Goal: Task Accomplishment & Management: Manage account settings

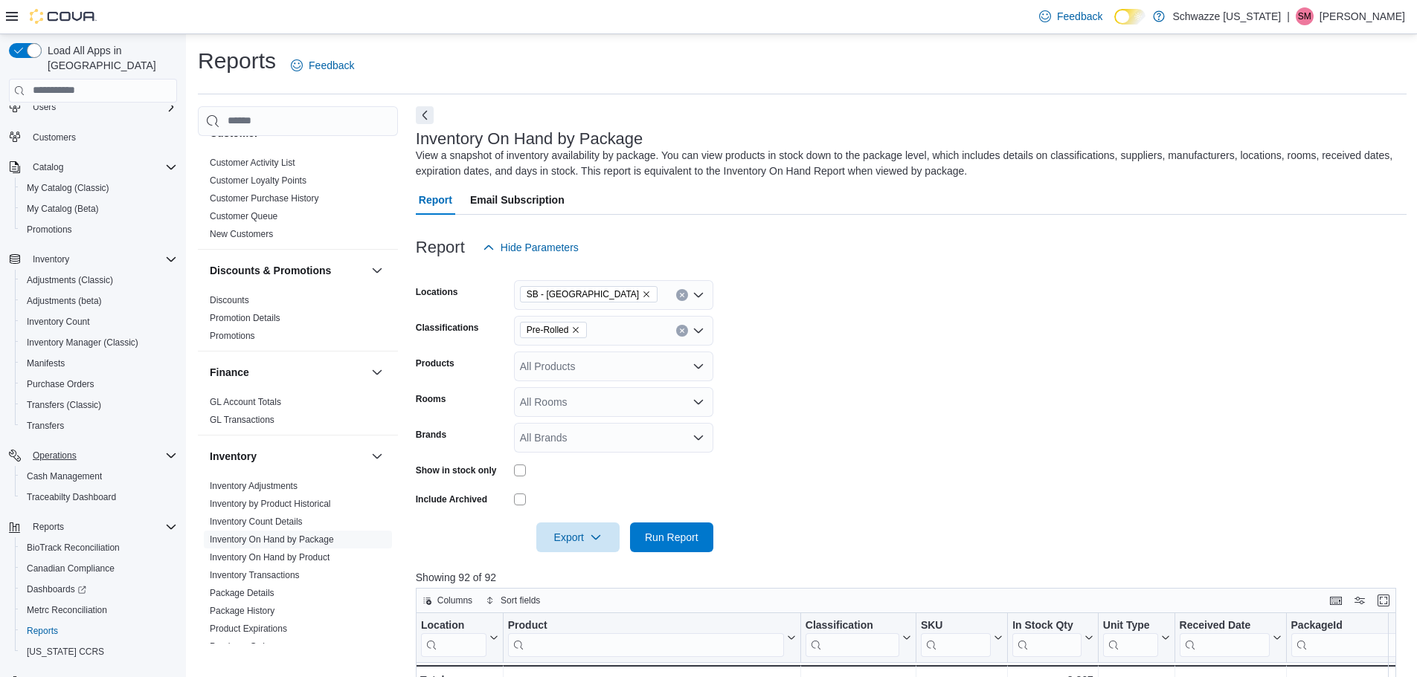
scroll to position [69, 0]
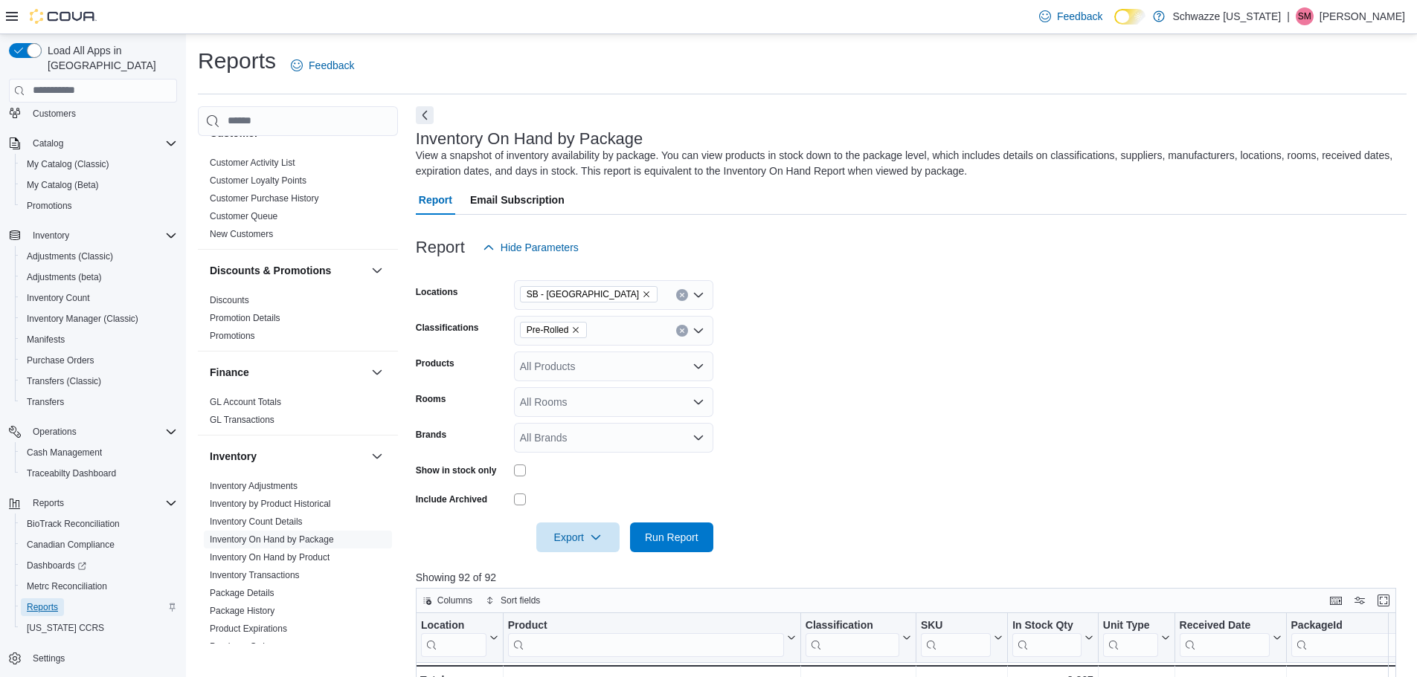
click at [47, 599] on span "Reports" at bounding box center [42, 608] width 31 height 18
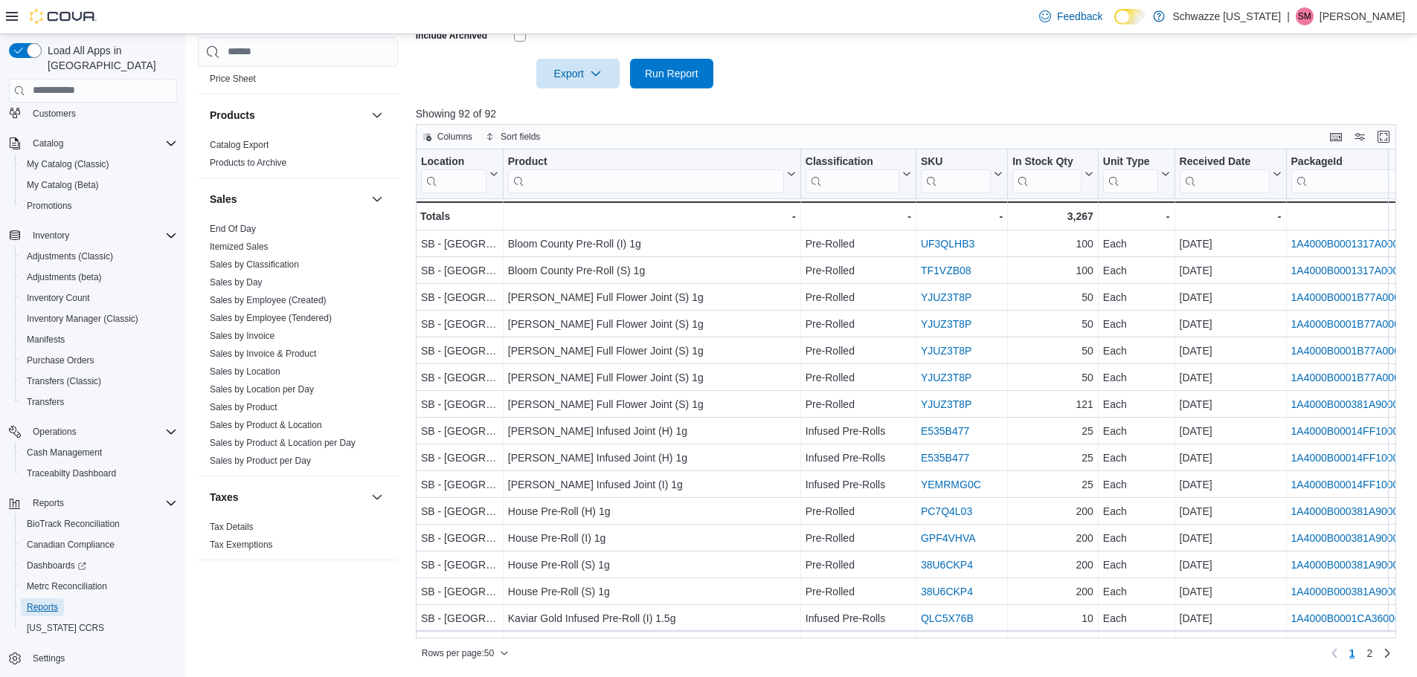
scroll to position [992, 0]
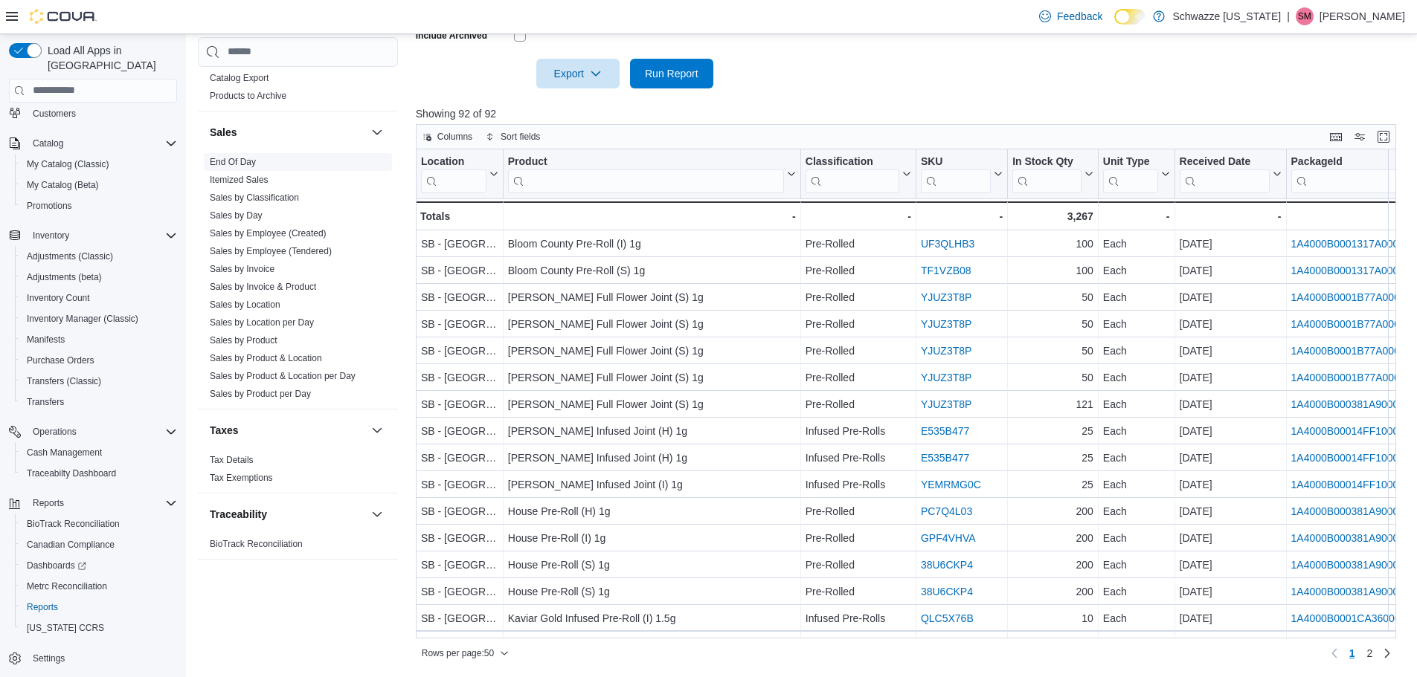
click at [235, 167] on link "End Of Day" at bounding box center [233, 162] width 46 height 10
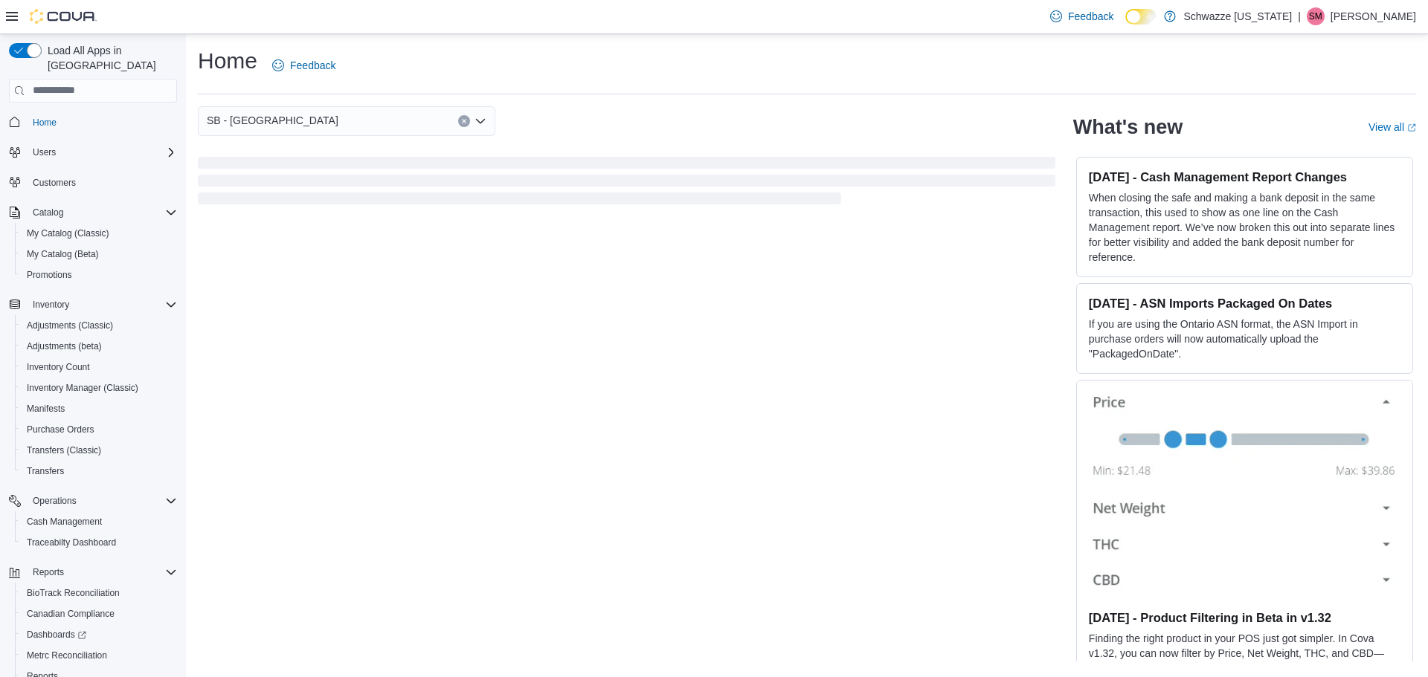
click at [10, 16] on icon at bounding box center [12, 16] width 12 height 12
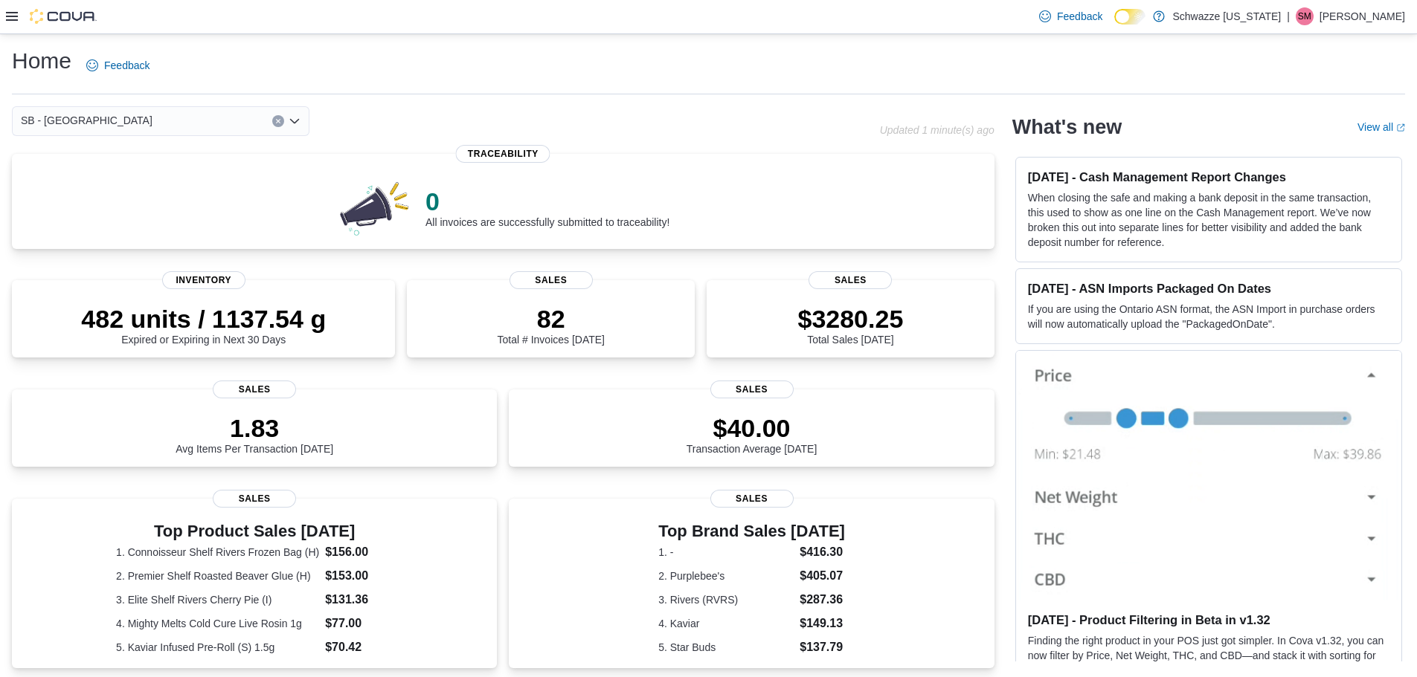
click at [10, 16] on icon at bounding box center [12, 16] width 12 height 12
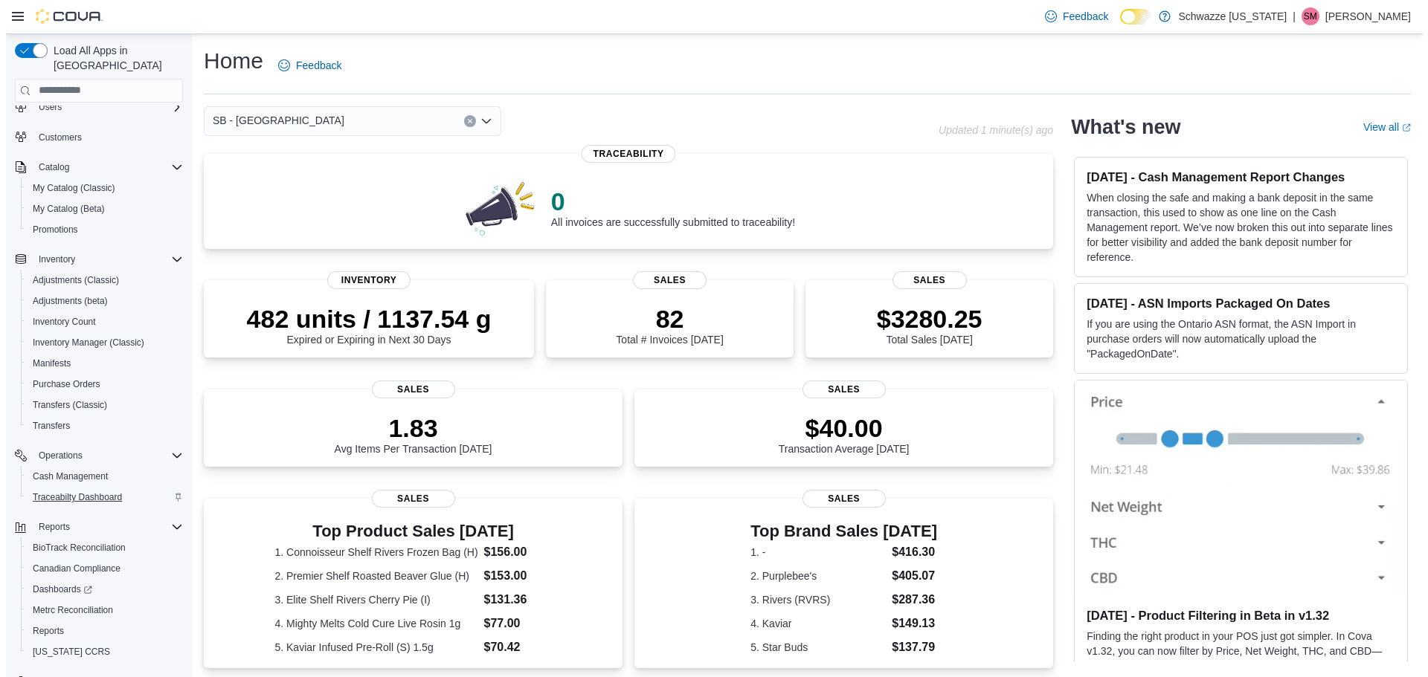
scroll to position [69, 0]
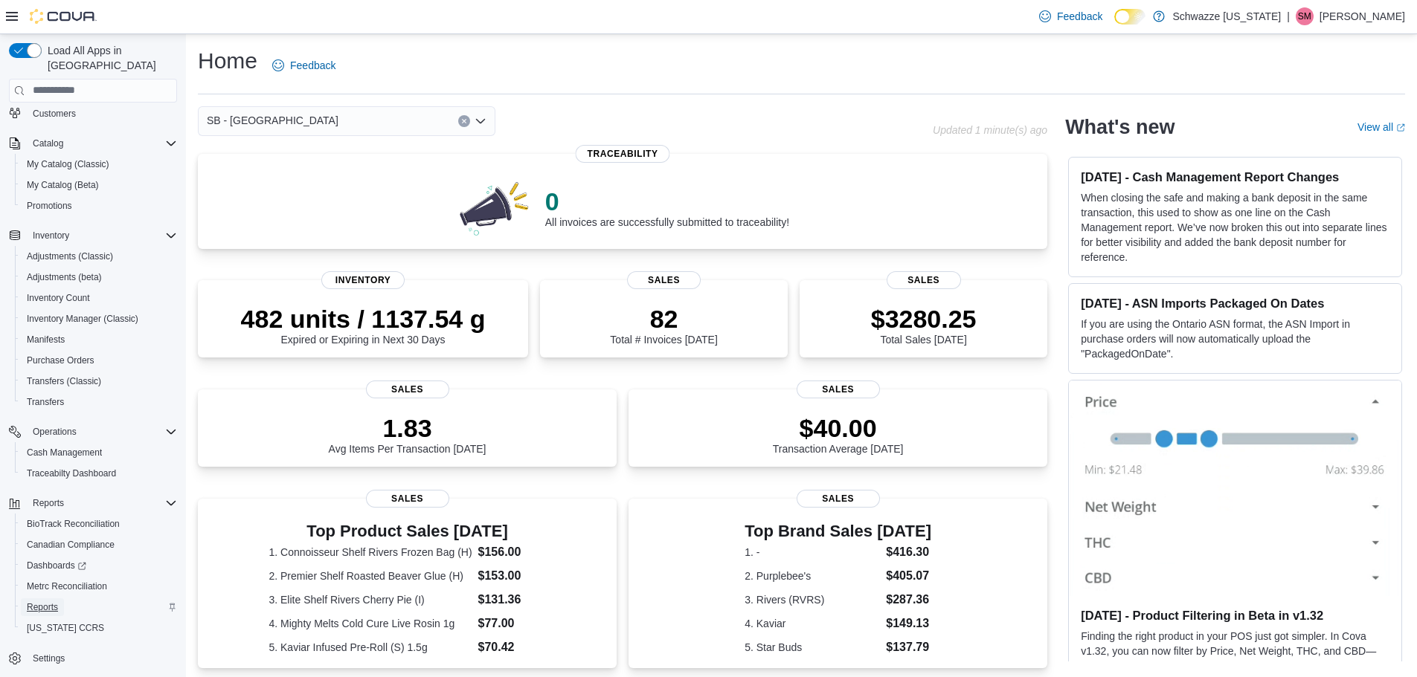
click at [52, 602] on span "Reports" at bounding box center [42, 608] width 31 height 12
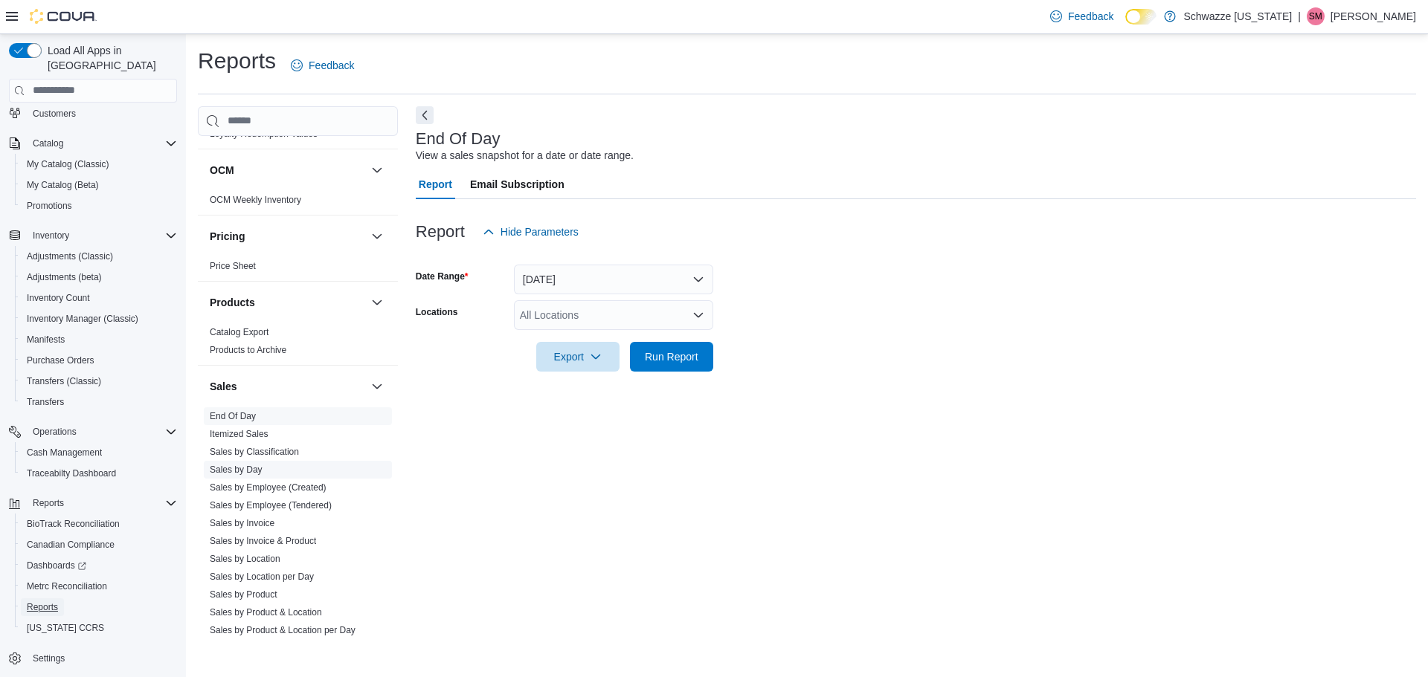
scroll to position [892, 0]
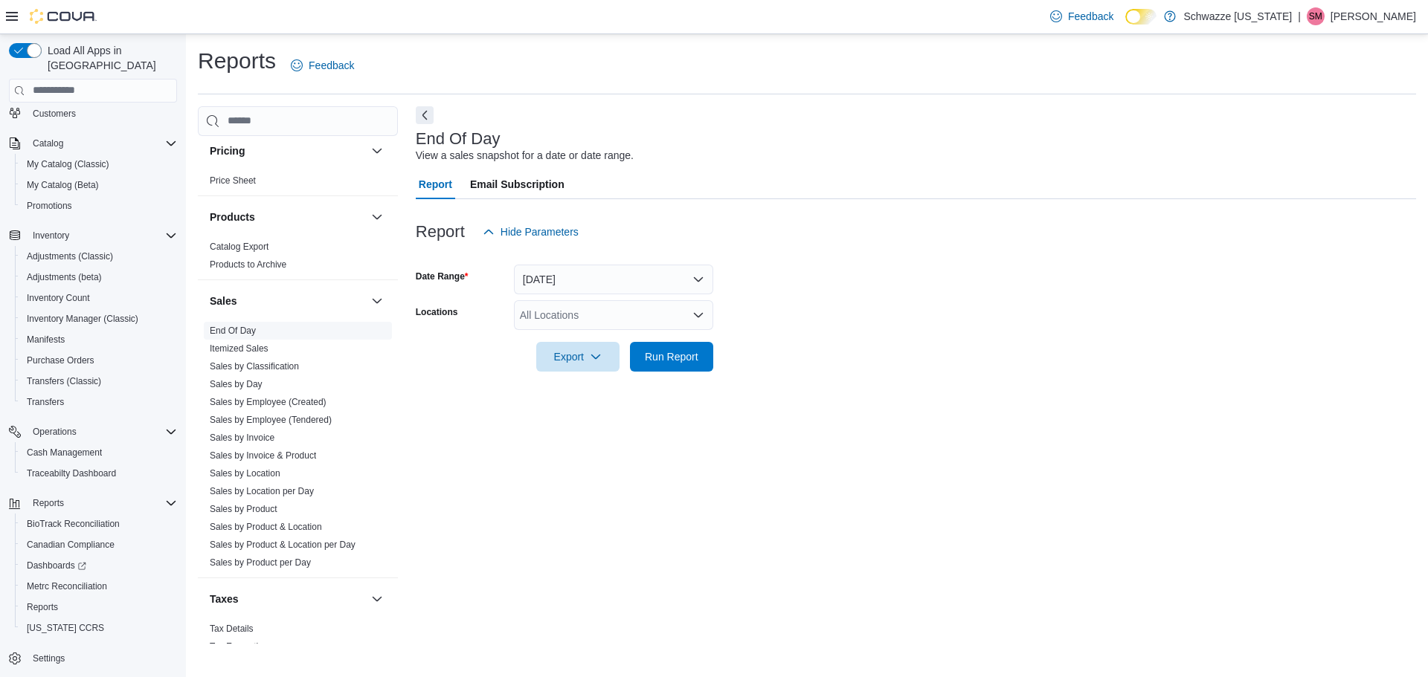
click at [238, 326] on link "End Of Day" at bounding box center [233, 331] width 46 height 10
click at [681, 322] on div "All Locations" at bounding box center [613, 315] width 199 height 30
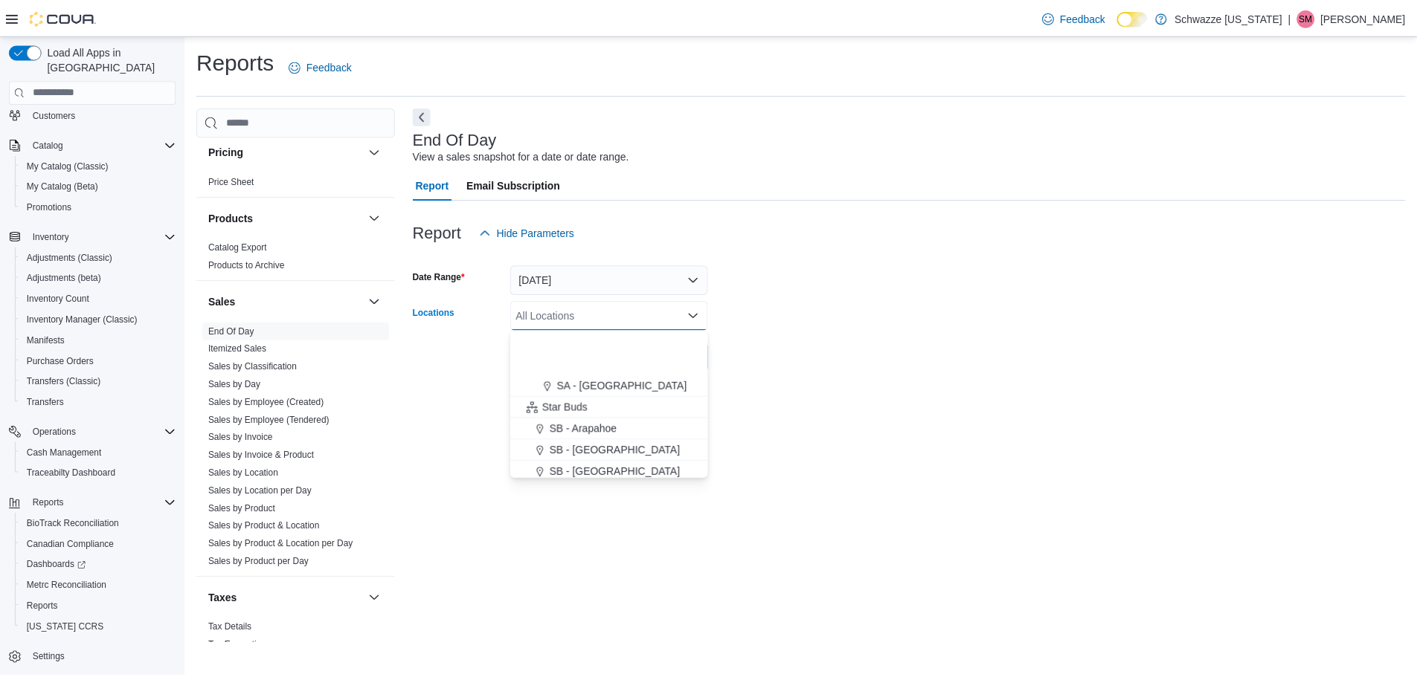
scroll to position [149, 0]
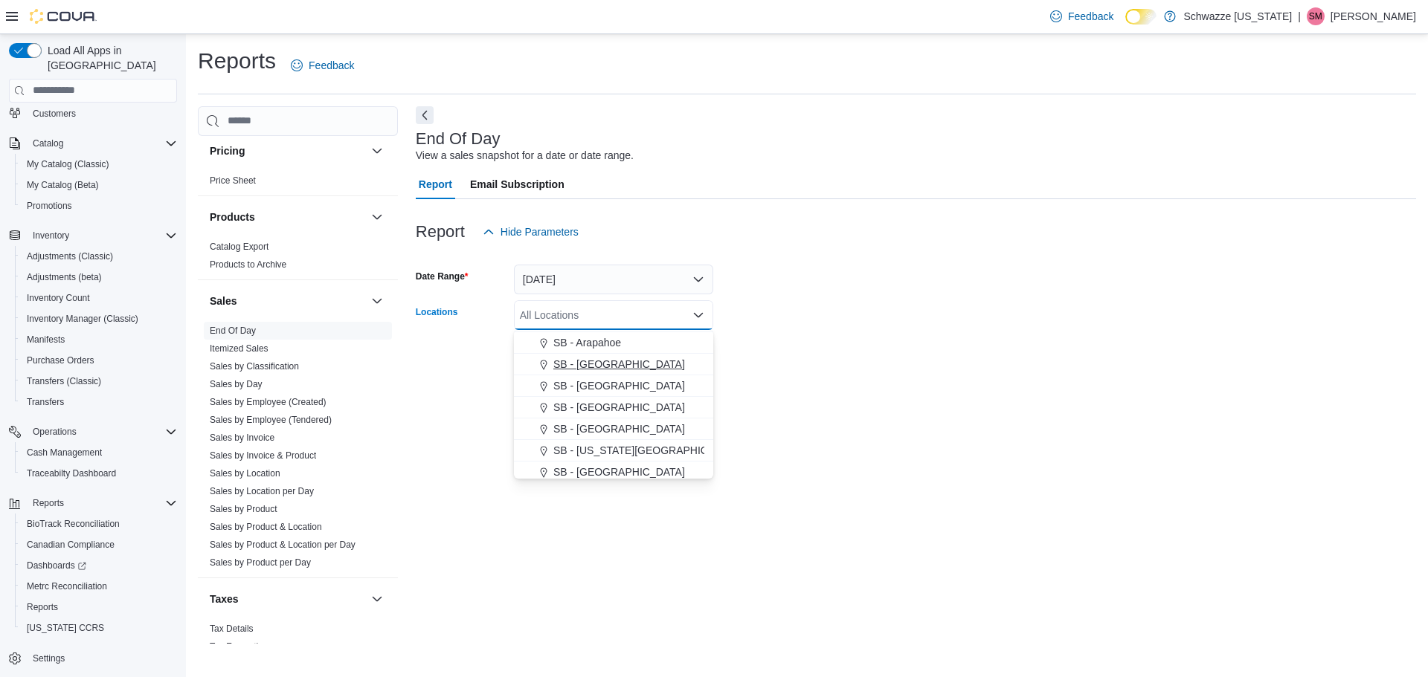
click at [575, 358] on span "SB - [GEOGRAPHIC_DATA]" at bounding box center [619, 364] width 132 height 15
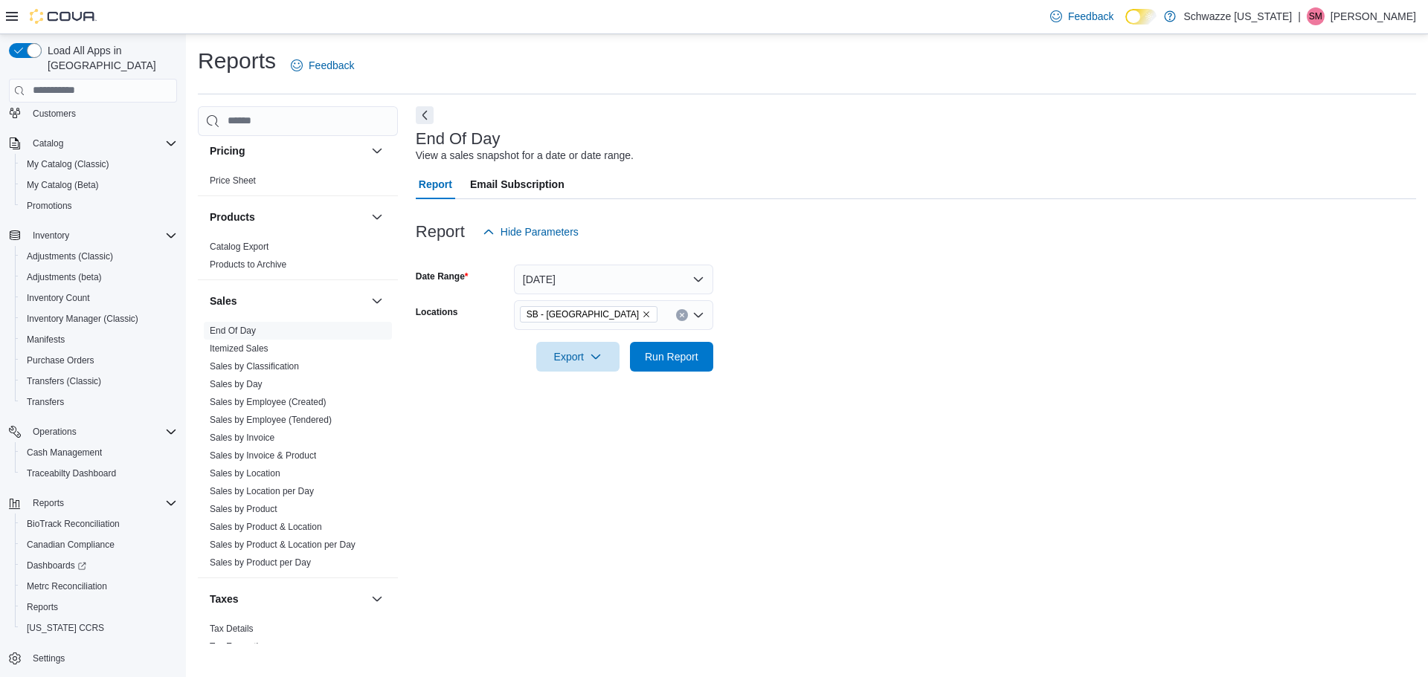
click at [851, 360] on form "Date Range Today Locations SB - Aurora Export Run Report" at bounding box center [916, 309] width 1000 height 125
click at [667, 349] on span "Run Report" at bounding box center [672, 356] width 54 height 15
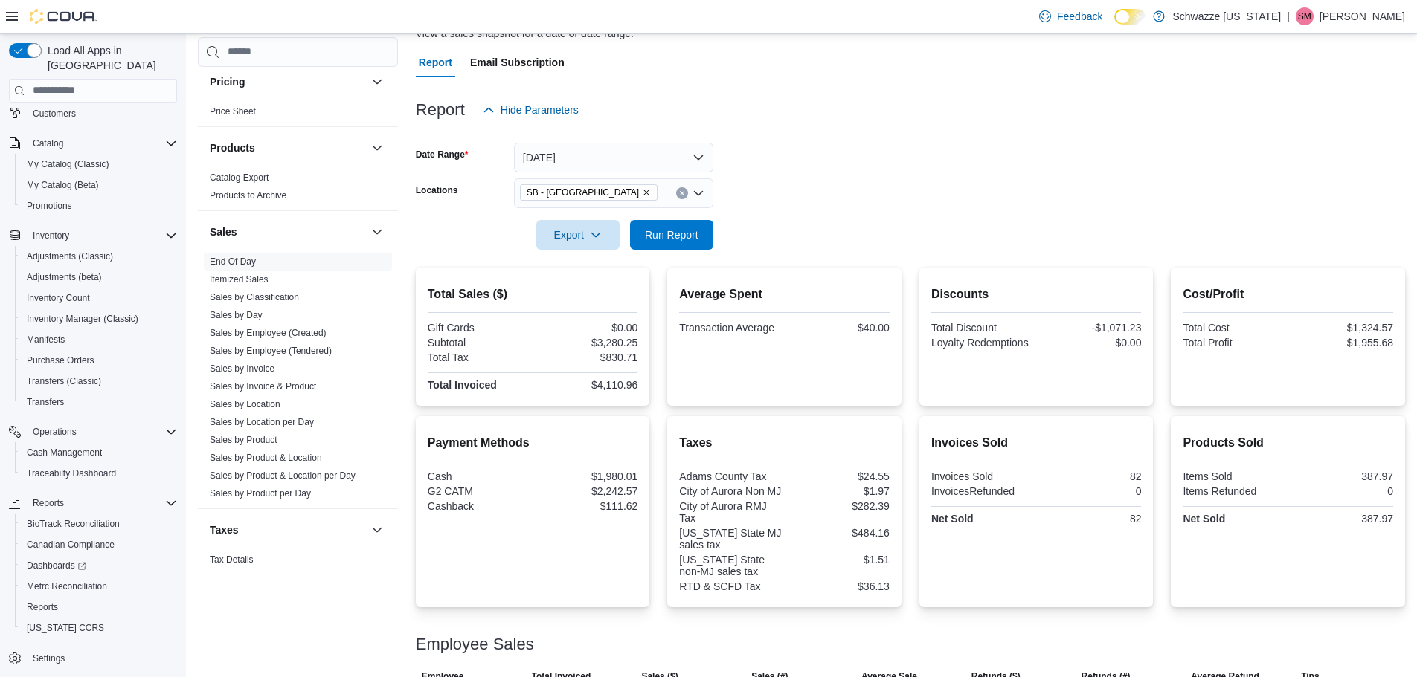
scroll to position [149, 0]
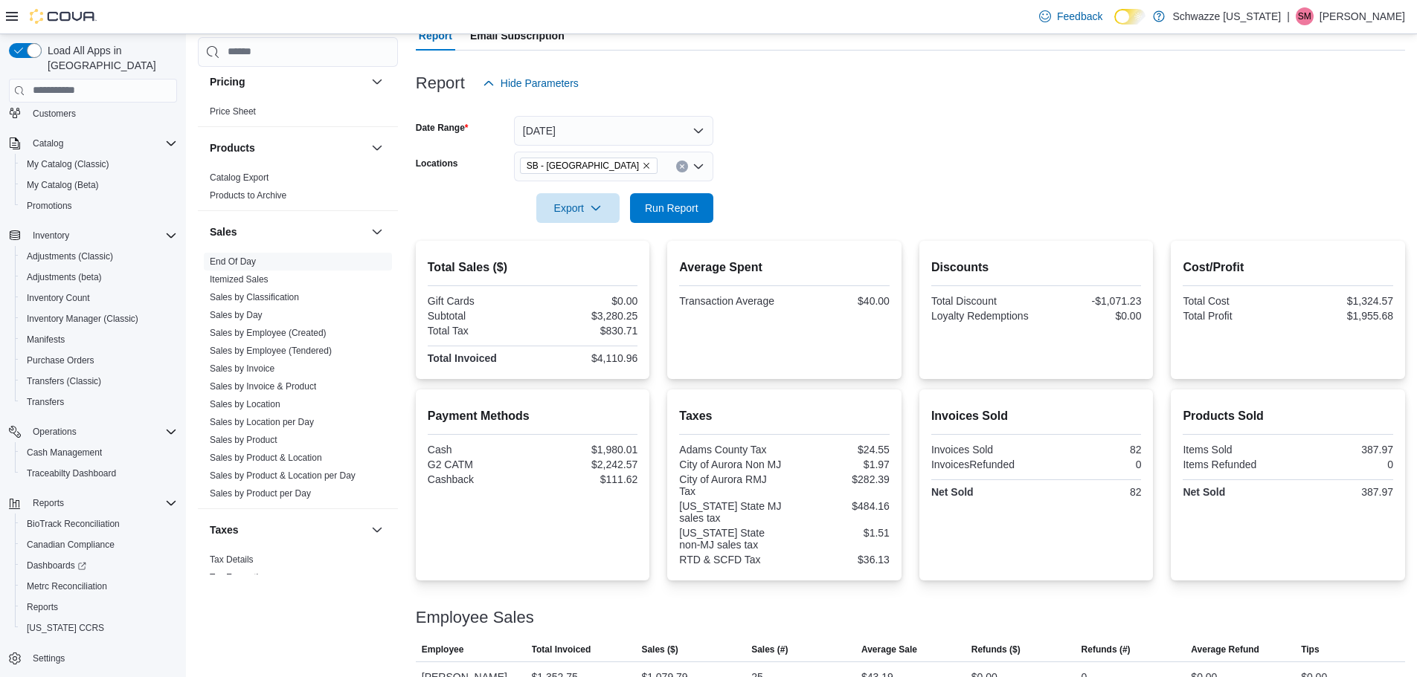
click at [236, 11] on div "Feedback Dark Mode Schwazze Colorado | SM Sarah McDole" at bounding box center [708, 17] width 1417 height 34
click at [229, 12] on div "Feedback Dark Mode Schwazze Colorado | SM Sarah McDole" at bounding box center [708, 17] width 1417 height 34
click at [91, 444] on span "Cash Management" at bounding box center [64, 453] width 75 height 18
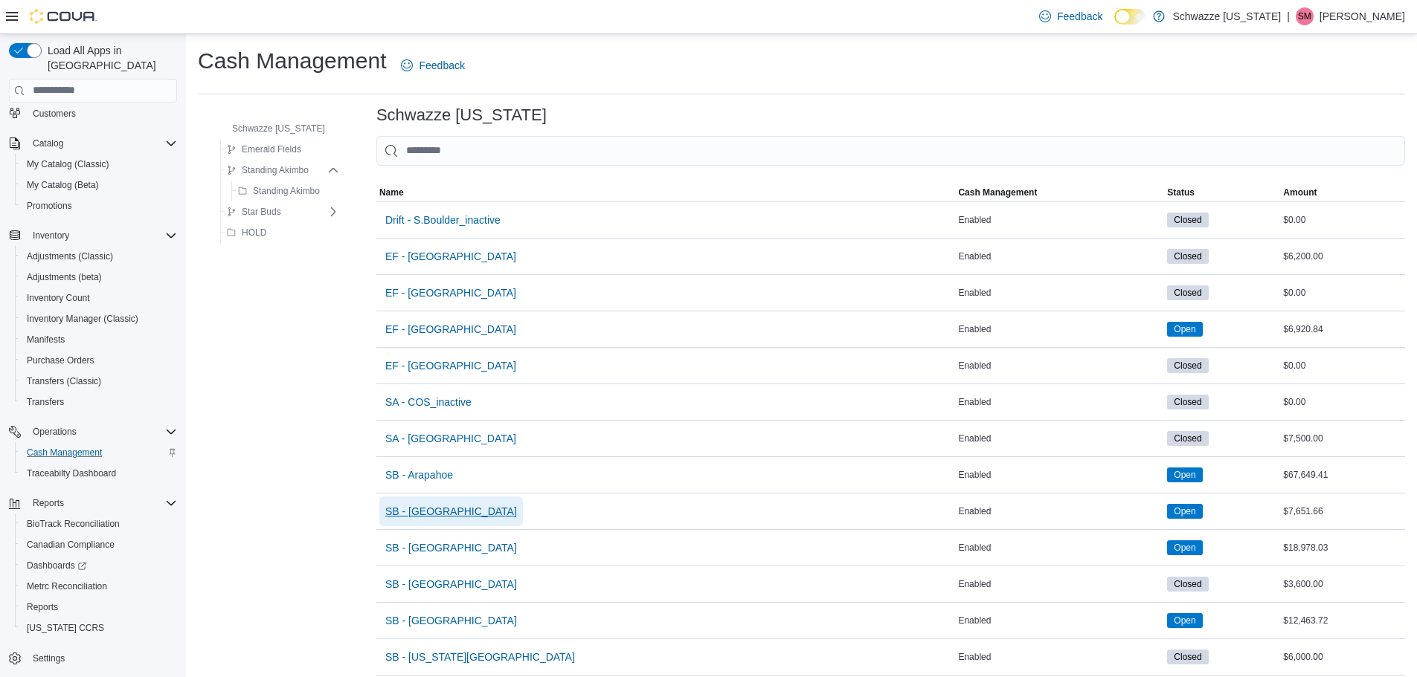
click at [429, 512] on span "SB - [GEOGRAPHIC_DATA]" at bounding box center [451, 511] width 132 height 15
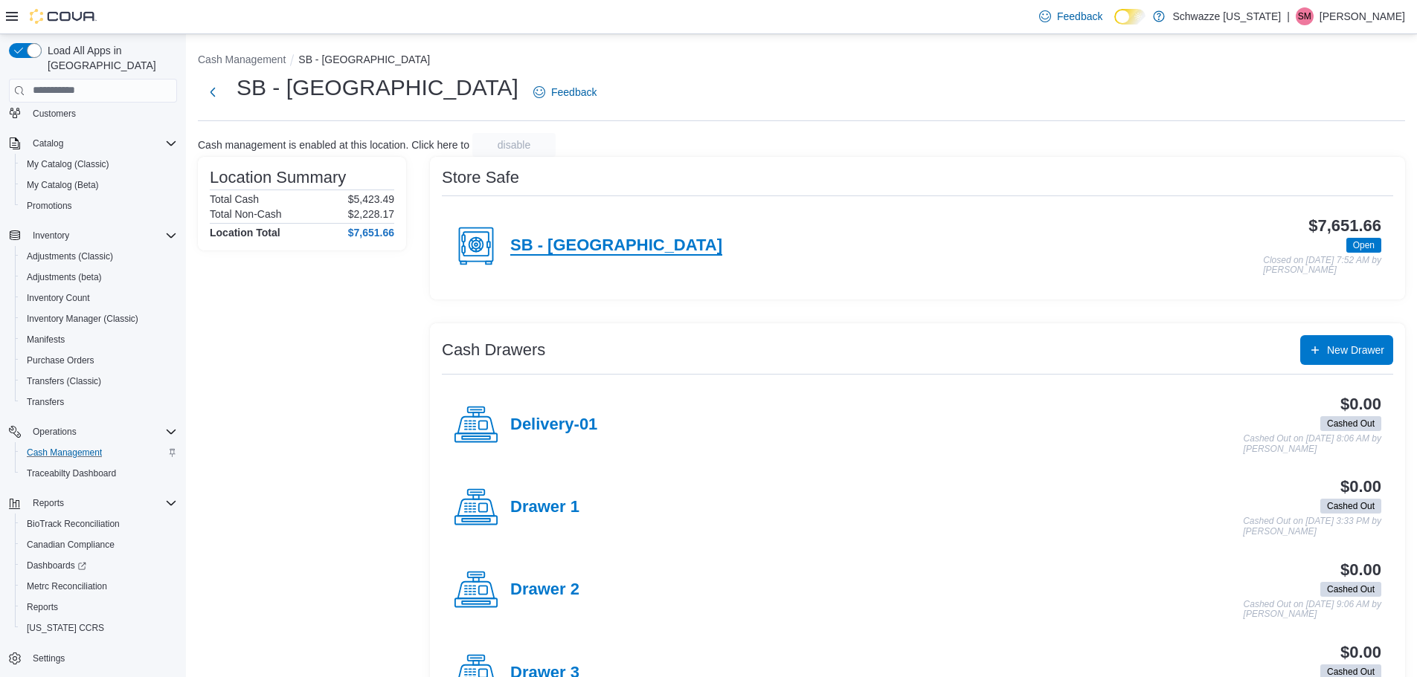
click at [545, 250] on h4 "SB - [GEOGRAPHIC_DATA]" at bounding box center [616, 245] width 212 height 19
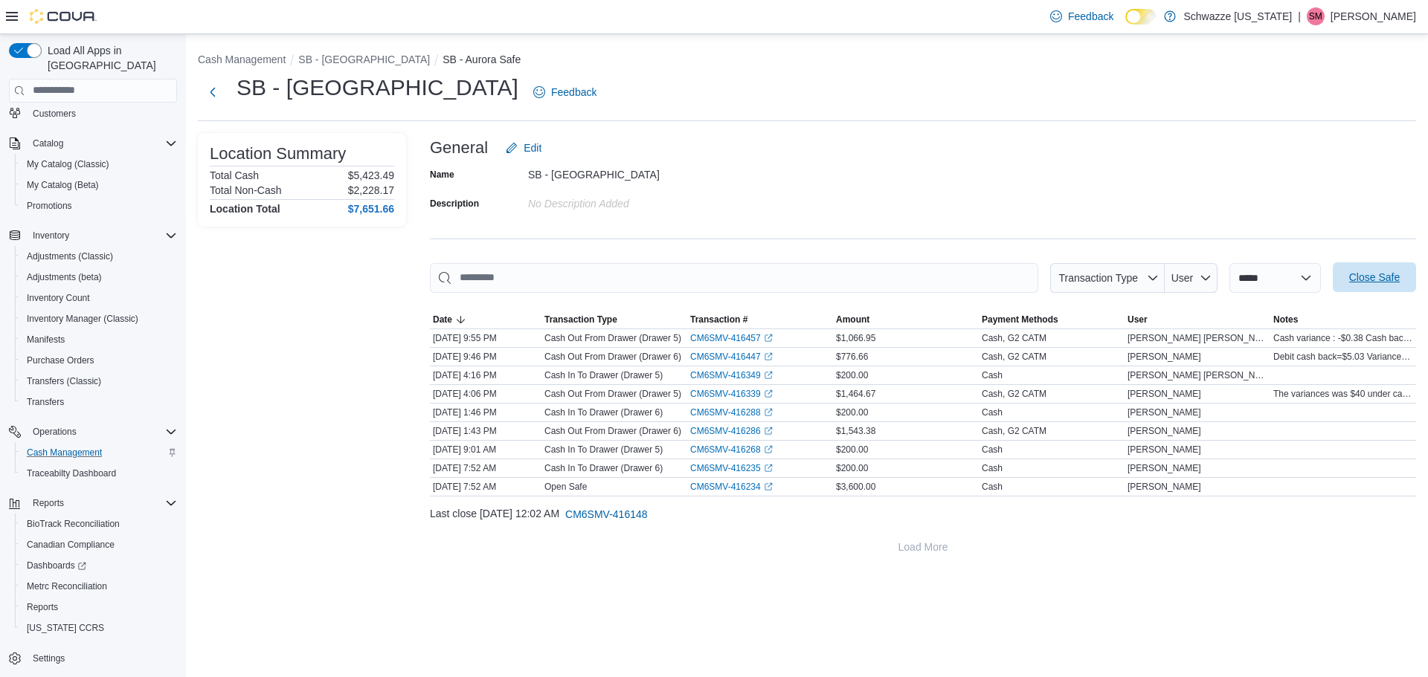
click at [1398, 283] on span "Close Safe" at bounding box center [1374, 277] width 51 height 15
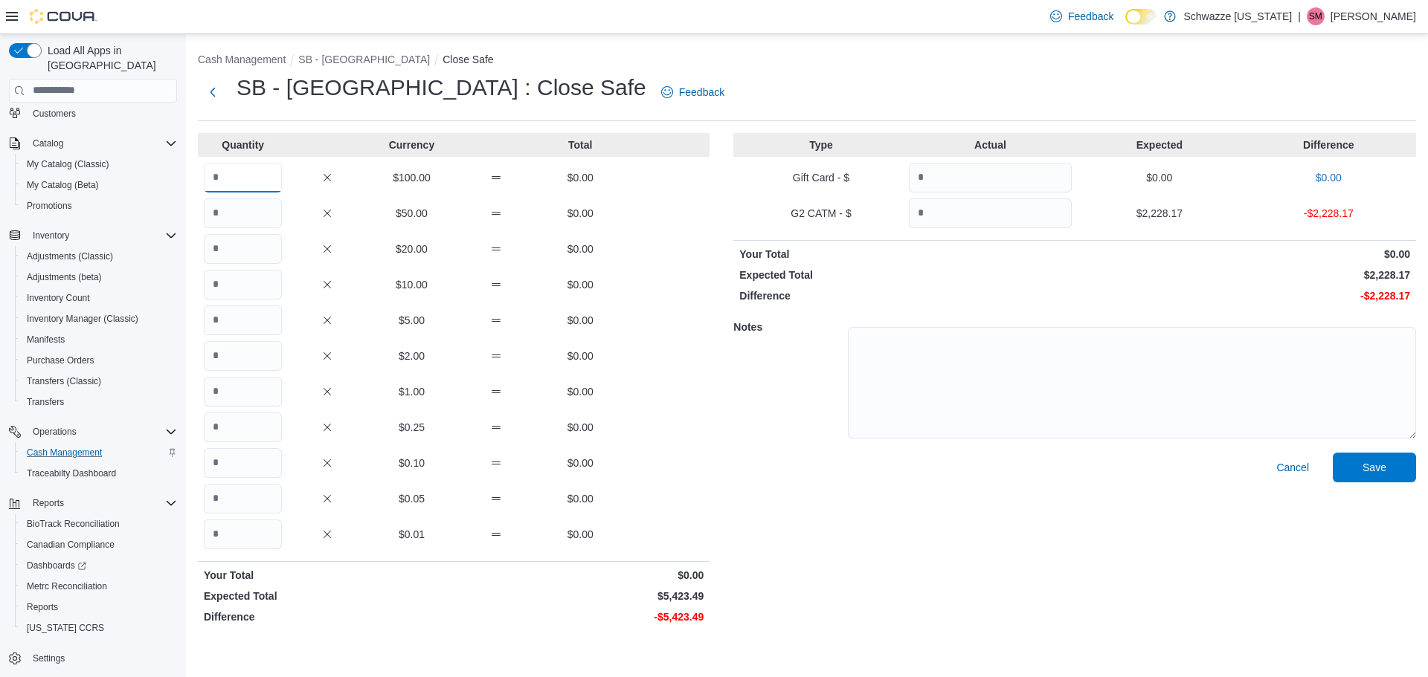
click at [233, 177] on input "Quantity" at bounding box center [243, 178] width 78 height 30
type input "**"
click at [257, 541] on input "Quantity" at bounding box center [243, 535] width 78 height 30
type input "****"
click at [839, 506] on div "Cancel Save" at bounding box center [1074, 542] width 683 height 178
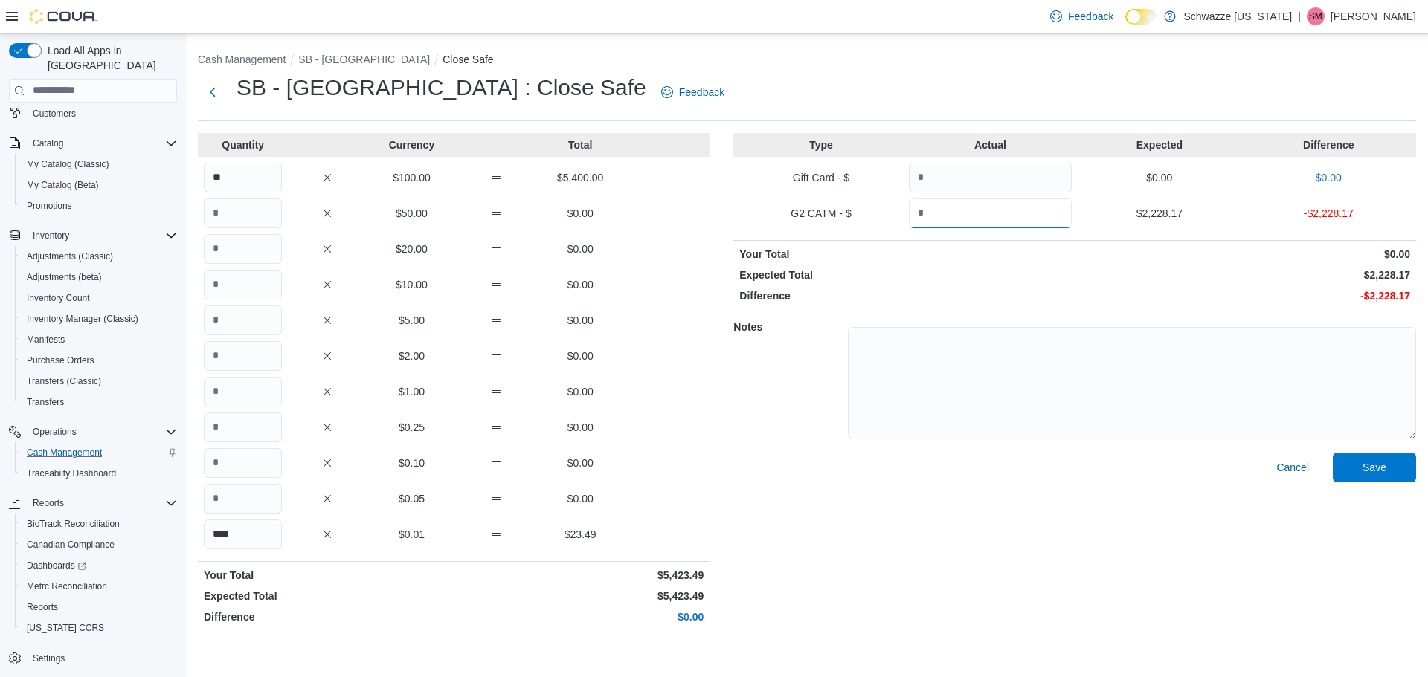
click at [999, 210] on input "Quantity" at bounding box center [990, 214] width 163 height 30
type input "*******"
click at [1063, 281] on p "Expected Total" at bounding box center [905, 275] width 332 height 15
click at [1386, 480] on span "Save" at bounding box center [1373, 467] width 65 height 30
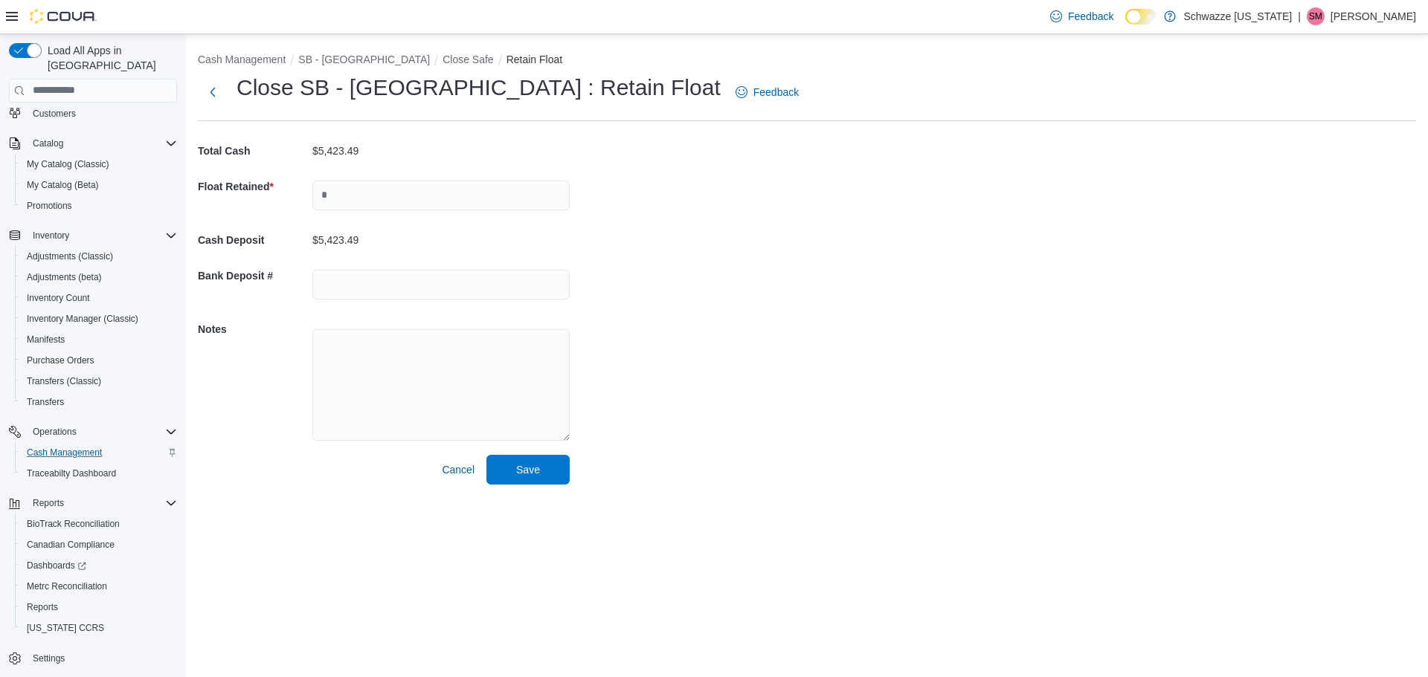
click at [1387, 468] on div "Cash Management SB - Aurora Close Safe Retain Float Close SB - Aurora : Retain …" at bounding box center [807, 265] width 1242 height 463
click at [391, 196] on input "text" at bounding box center [440, 196] width 257 height 30
type input "****"
click at [418, 274] on input "text" at bounding box center [440, 285] width 257 height 30
type input "**********"
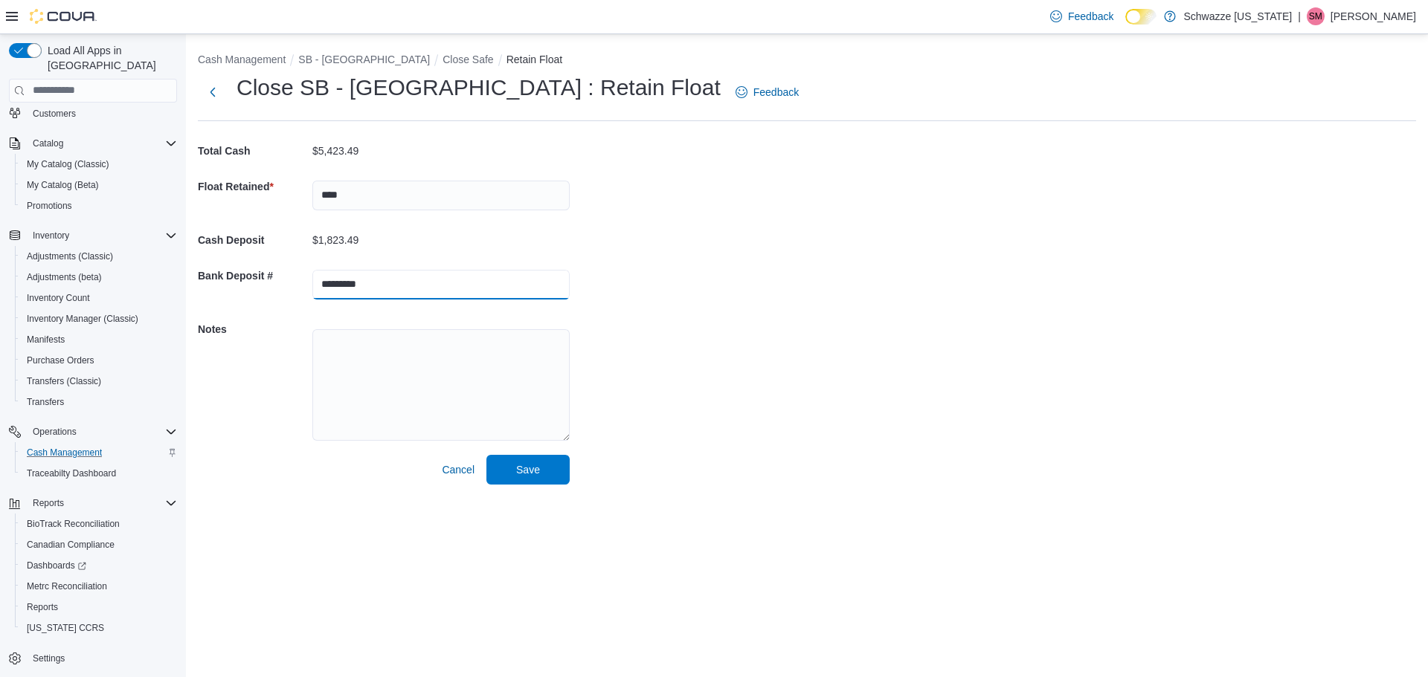
click at [486, 455] on button "Save" at bounding box center [527, 470] width 83 height 30
